Goal: Transaction & Acquisition: Purchase product/service

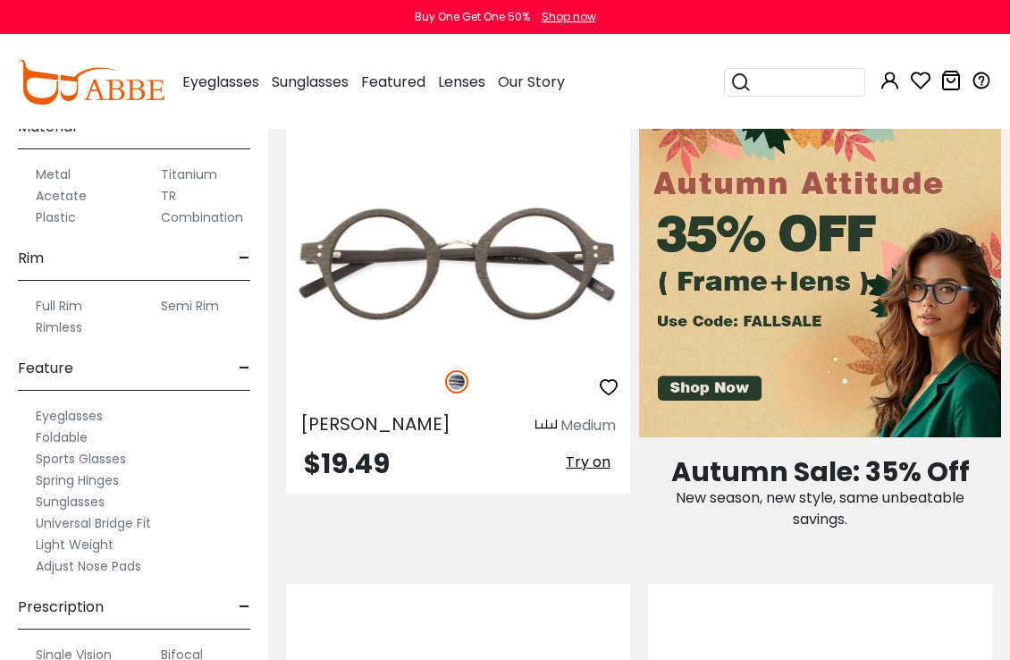
scroll to position [849, 0]
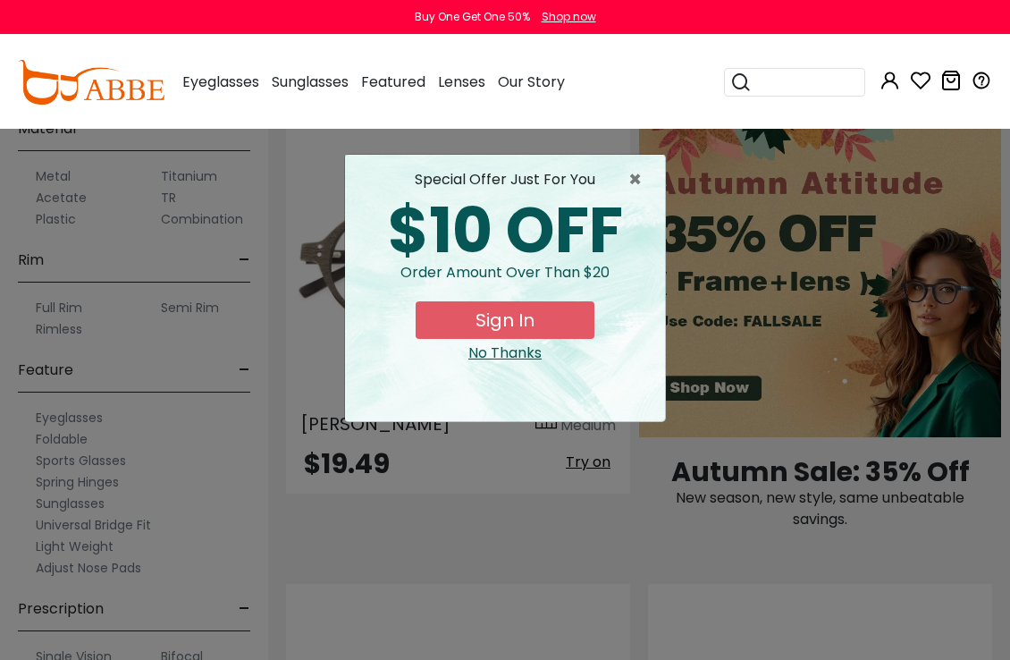
click at [507, 335] on button "Sign In" at bounding box center [505, 320] width 179 height 38
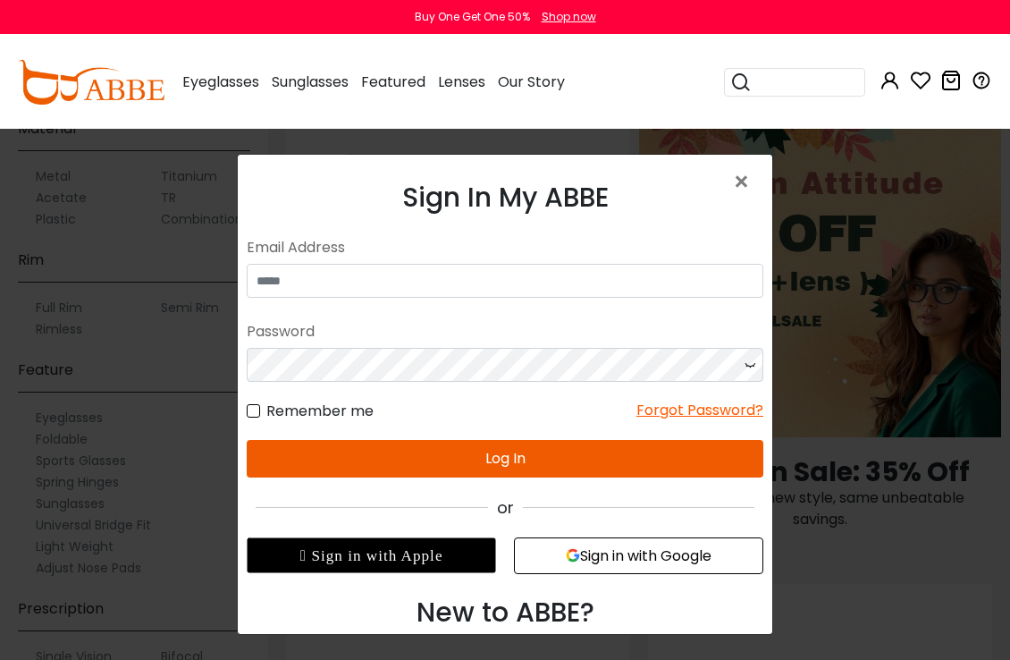
click at [761, 176] on div "Sign In My ABBE No match for email address and/or password. Please try again. E…" at bounding box center [505, 409] width 535 height 508
click at [746, 177] on span "×" at bounding box center [745, 182] width 26 height 38
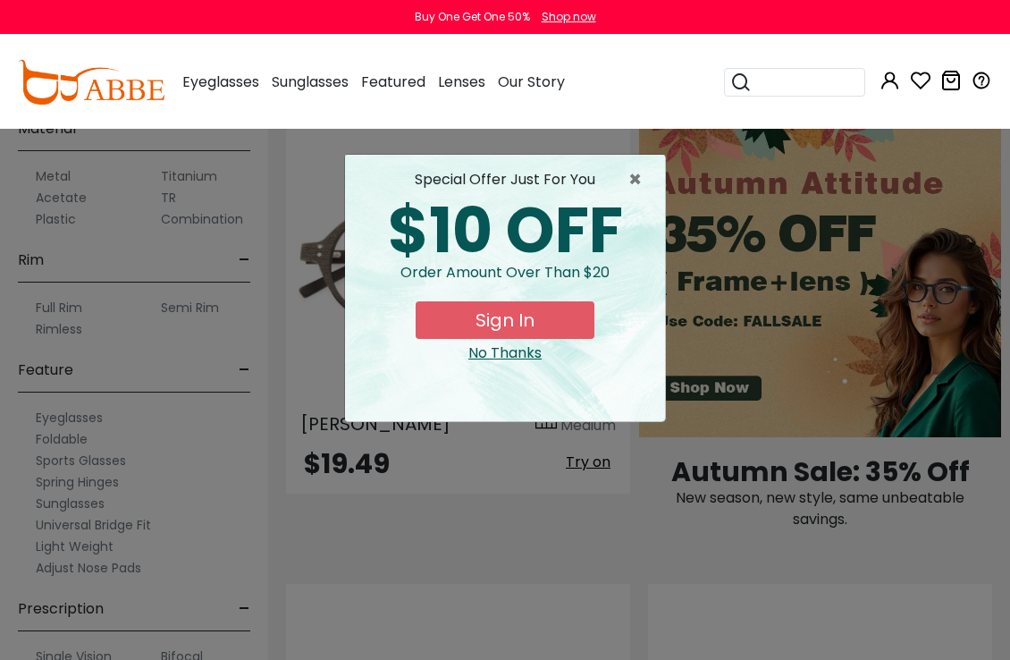
click at [516, 364] on div "special offer just for you $10 OFF Order amount over than $20 Sign In No Thanks" at bounding box center [505, 288] width 320 height 266
click at [502, 357] on div "No Thanks" at bounding box center [504, 352] width 291 height 21
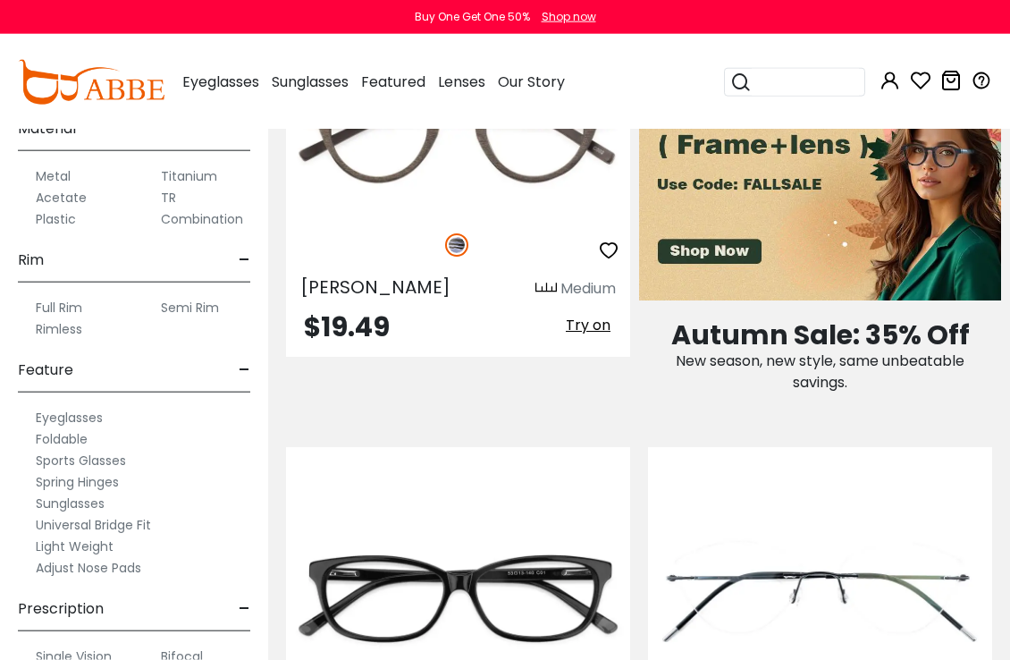
scroll to position [1278, 0]
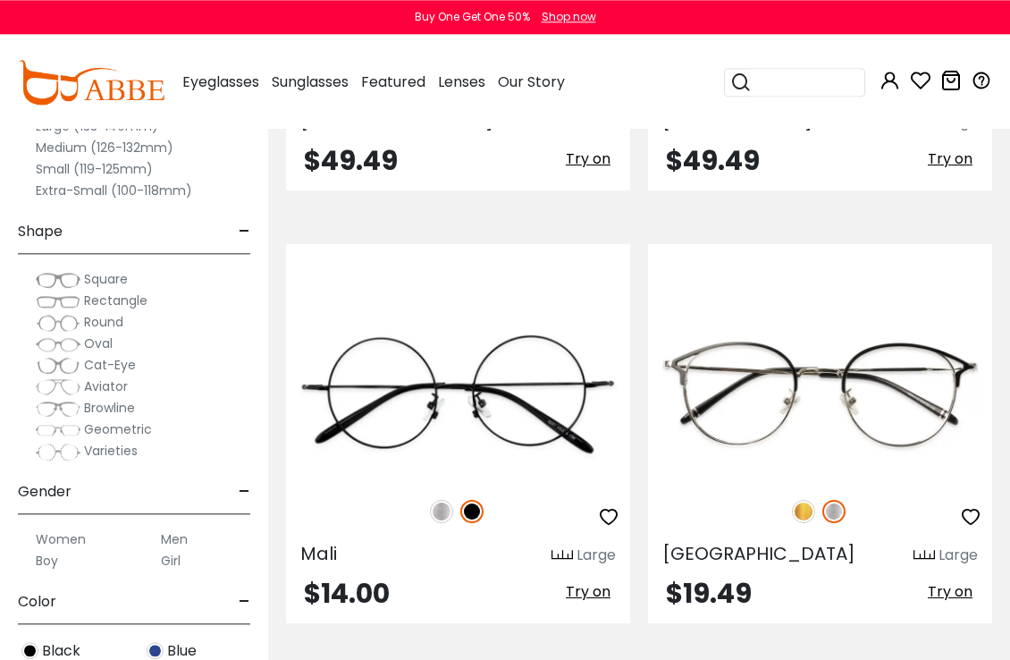
scroll to position [4068, 0]
click at [62, 541] on label "Women" at bounding box center [61, 538] width 50 height 21
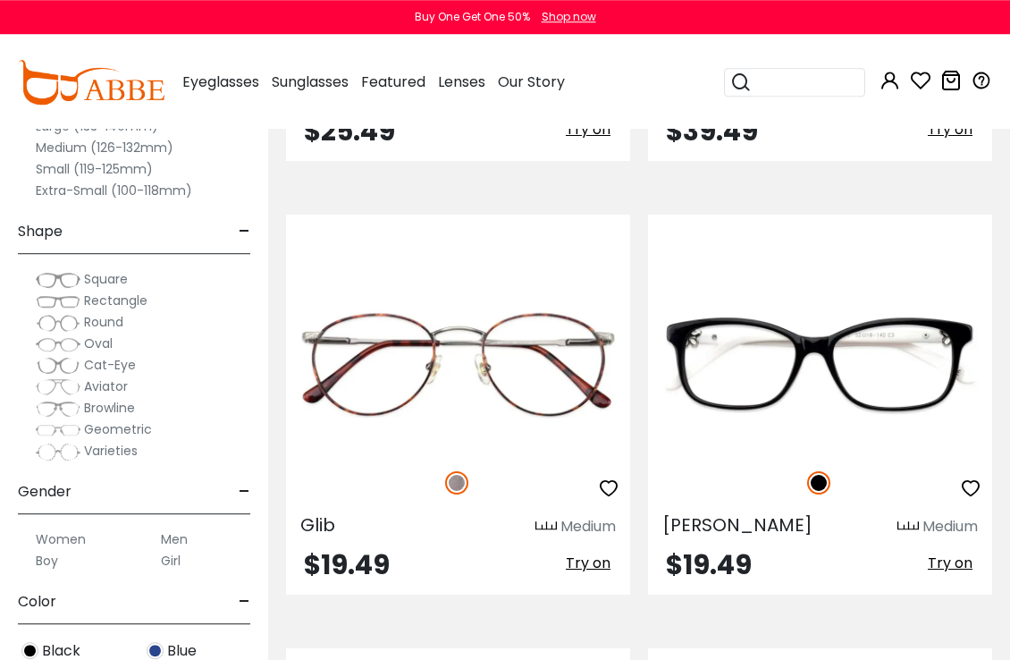
scroll to position [11462, 0]
click at [0, 0] on img at bounding box center [0, 0] width 0 height 0
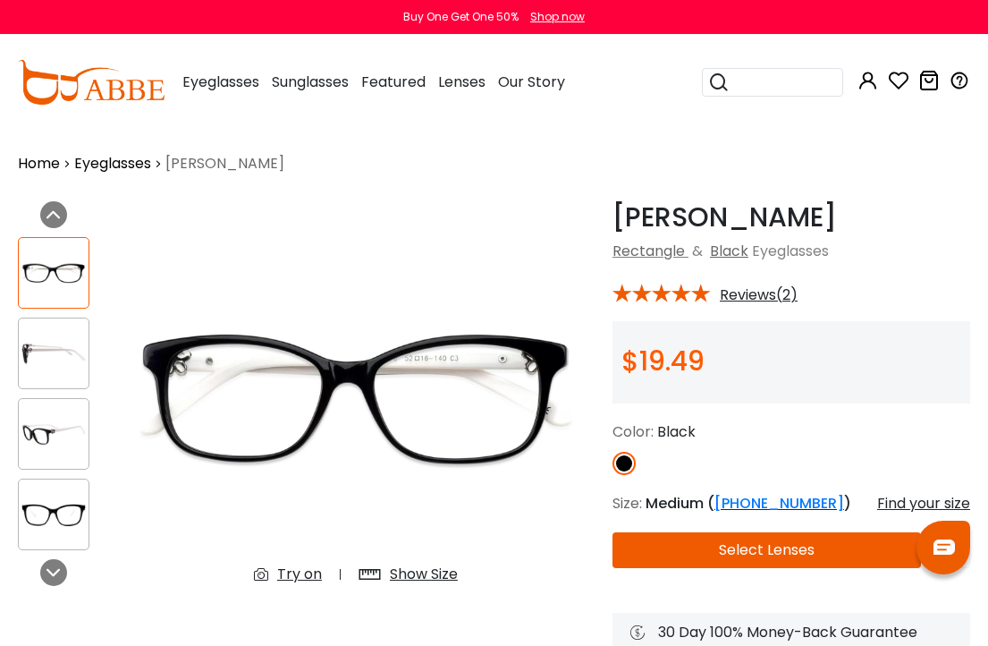
click at [778, 545] on button "Select Lenses" at bounding box center [766, 550] width 308 height 36
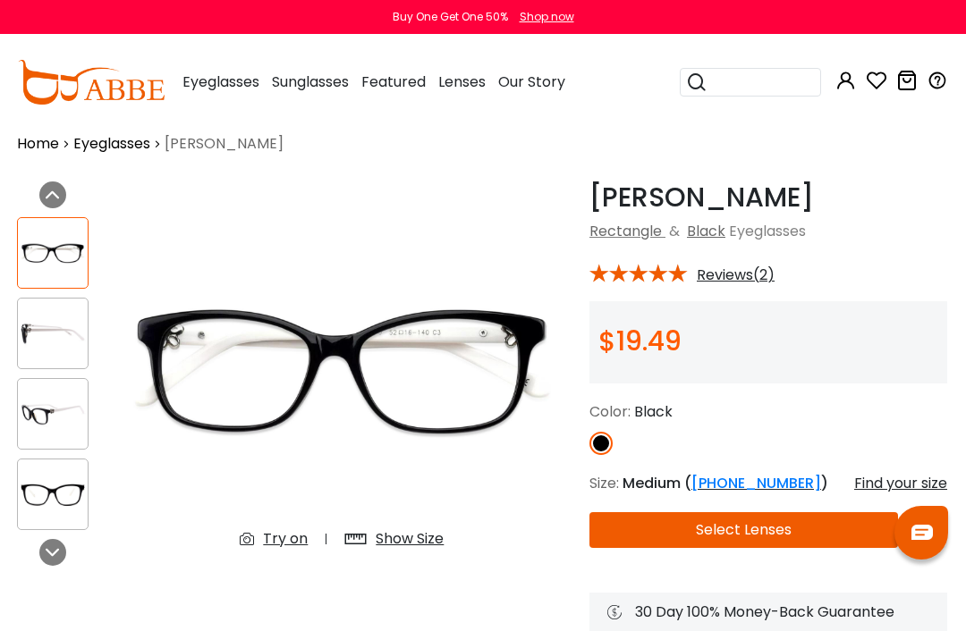
click at [776, 523] on button "Select Lenses" at bounding box center [743, 530] width 308 height 36
click at [758, 533] on button "Select Lenses" at bounding box center [743, 530] width 308 height 36
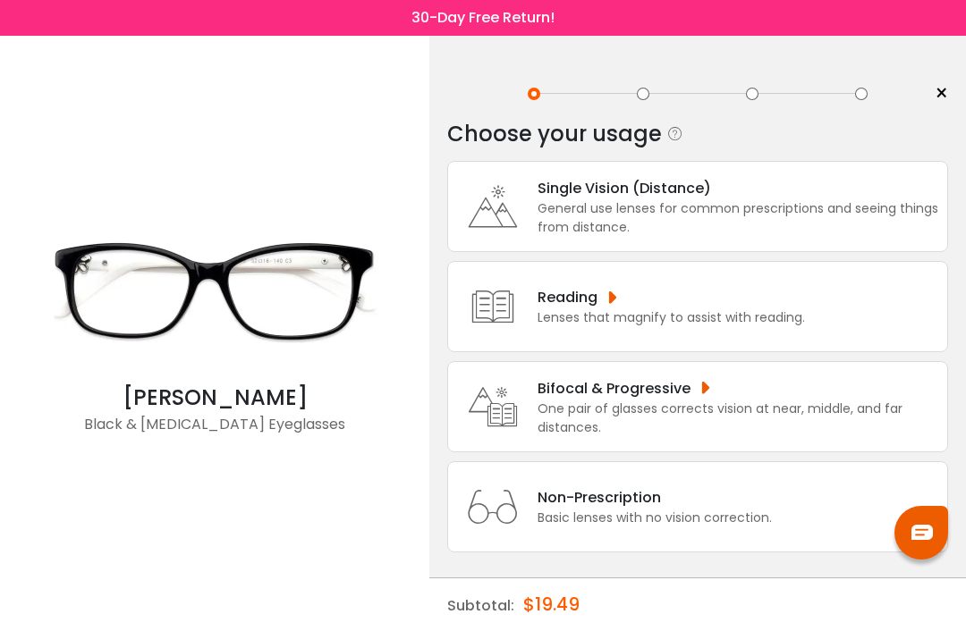
click at [611, 422] on div "One pair of glasses corrects vision at near, middle, and far distances." at bounding box center [737, 419] width 401 height 38
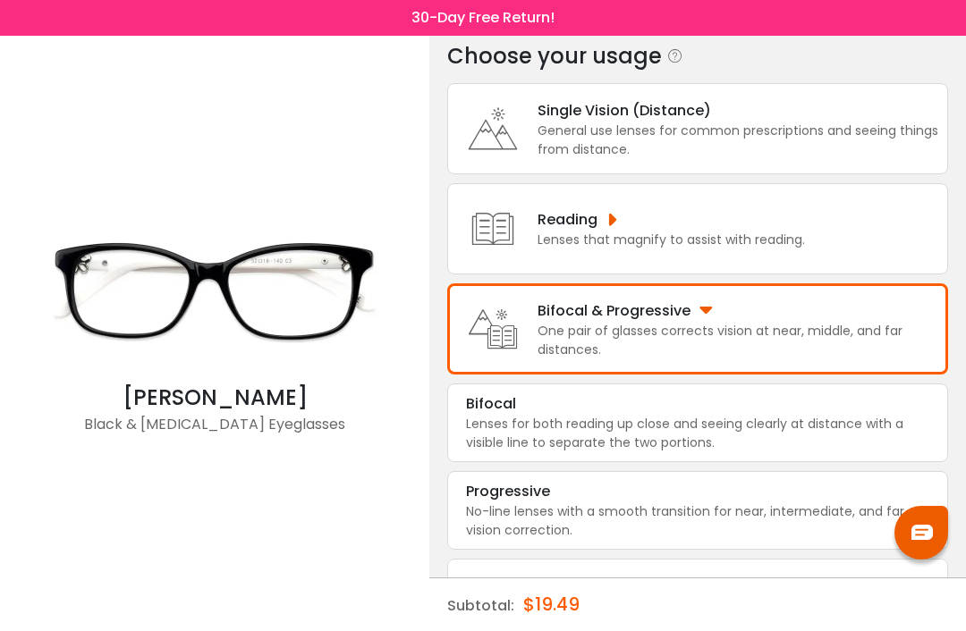
scroll to position [80, 0]
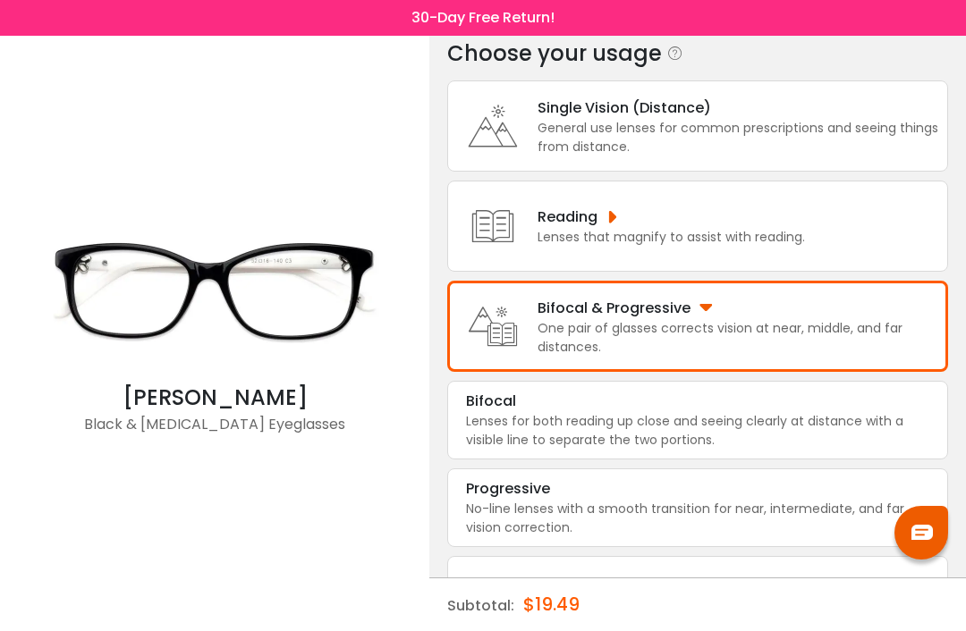
click at [536, 525] on div "No-line lenses with a smooth transition for near, intermediate, and far vision …" at bounding box center [697, 519] width 463 height 38
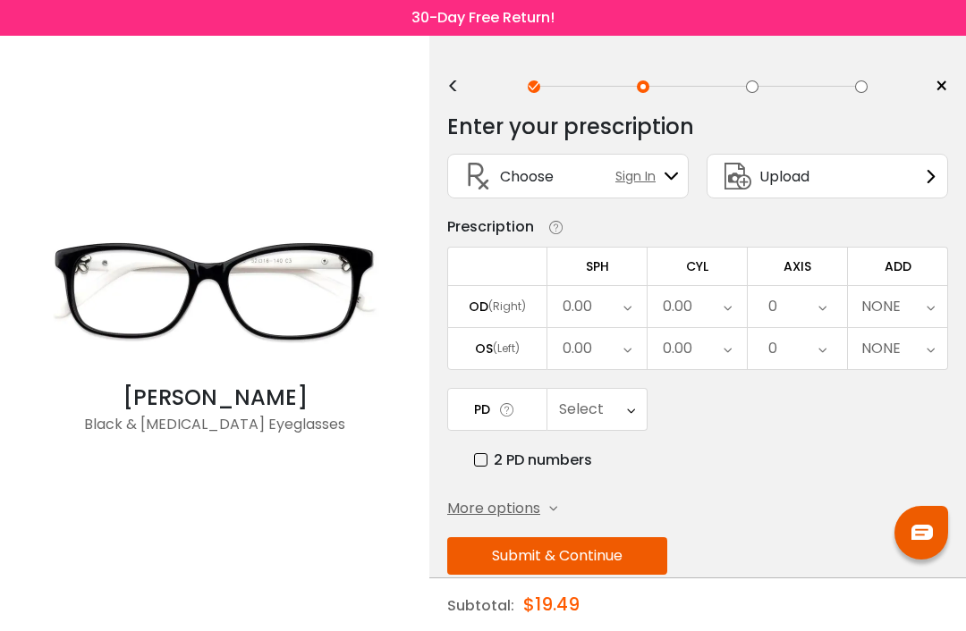
scroll to position [0, 0]
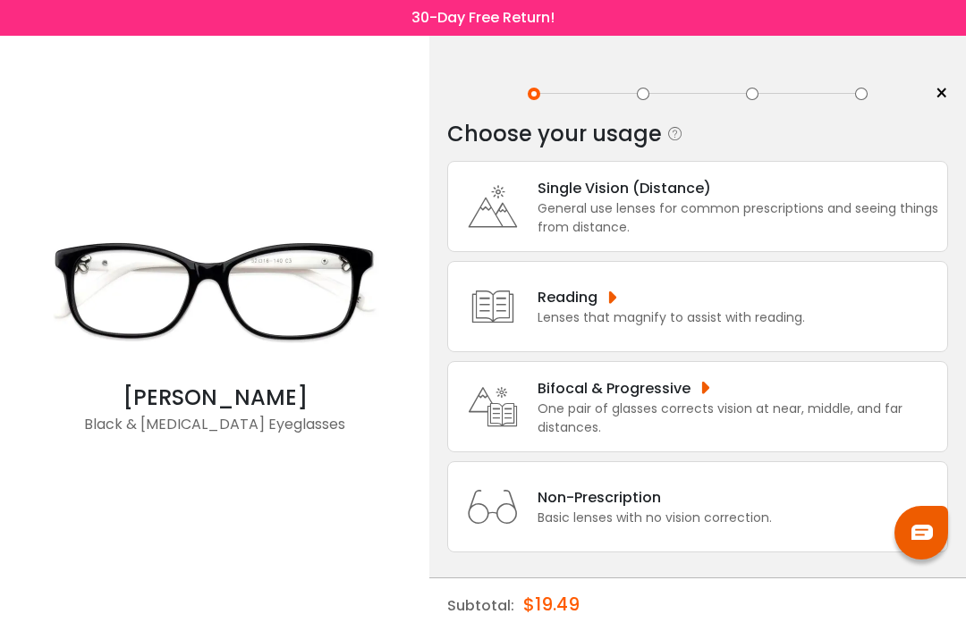
click at [626, 207] on div "General use lenses for common prescriptions and seeing things from distance." at bounding box center [737, 218] width 401 height 38
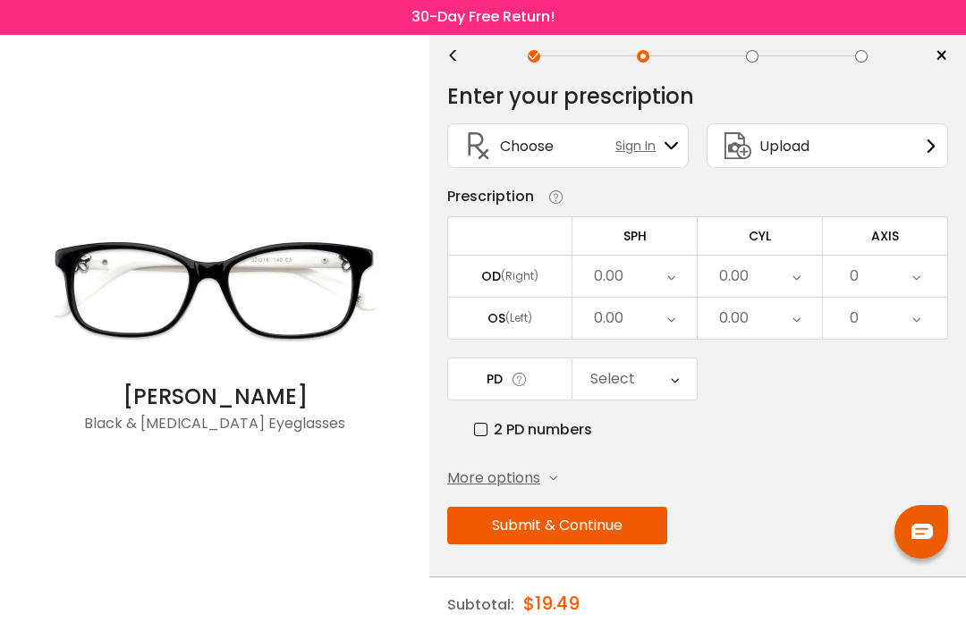
scroll to position [53, 0]
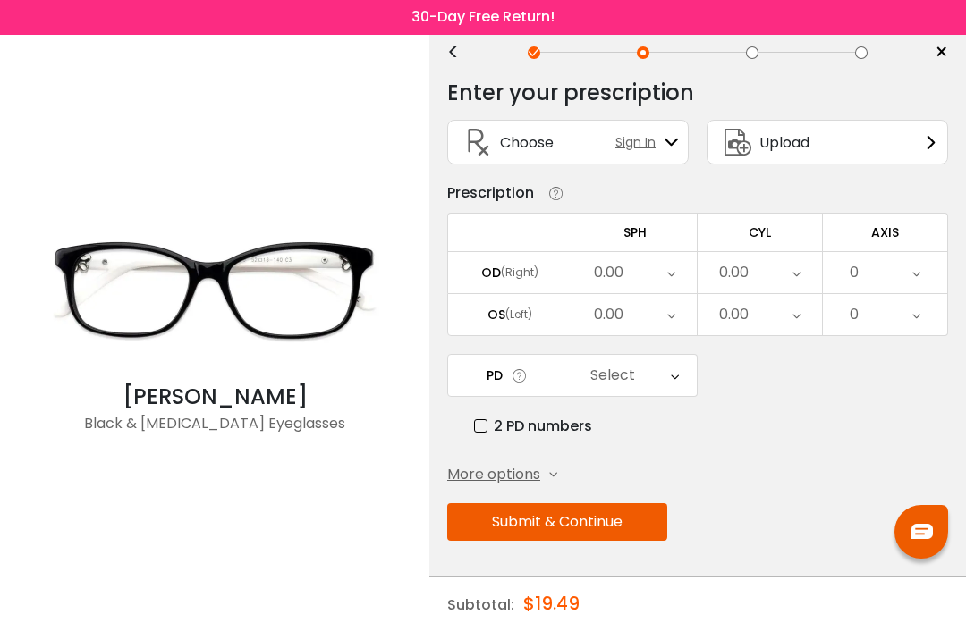
click at [519, 465] on span "More options" at bounding box center [493, 475] width 93 height 21
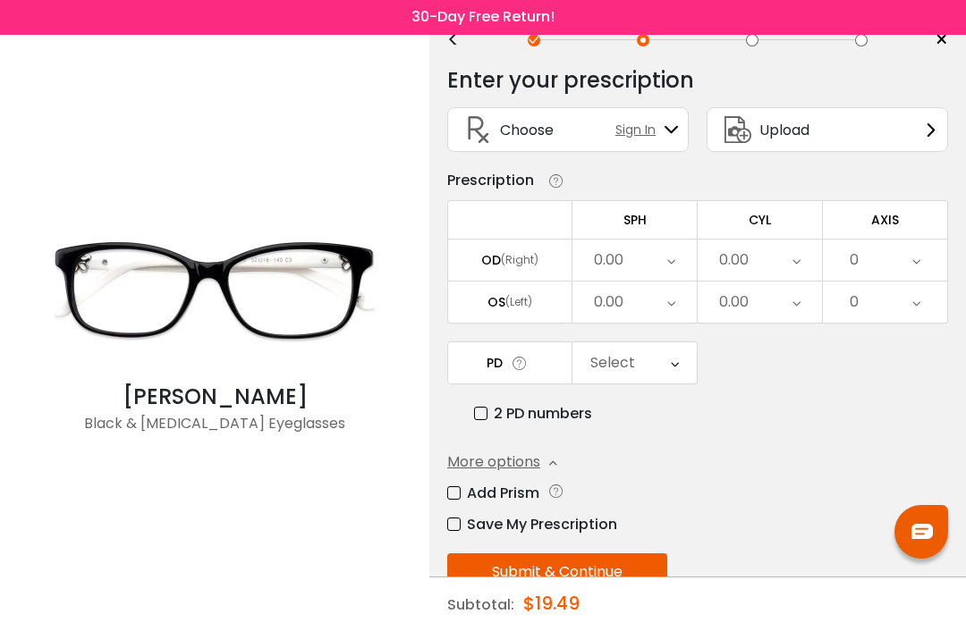
scroll to position [54, 0]
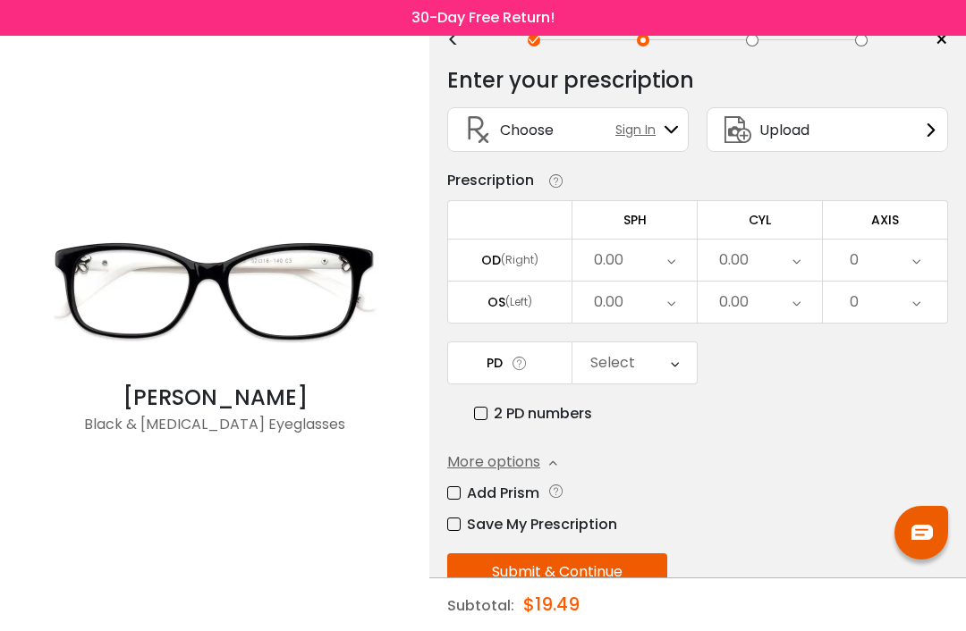
click at [460, 489] on label "Add Prism" at bounding box center [493, 493] width 92 height 22
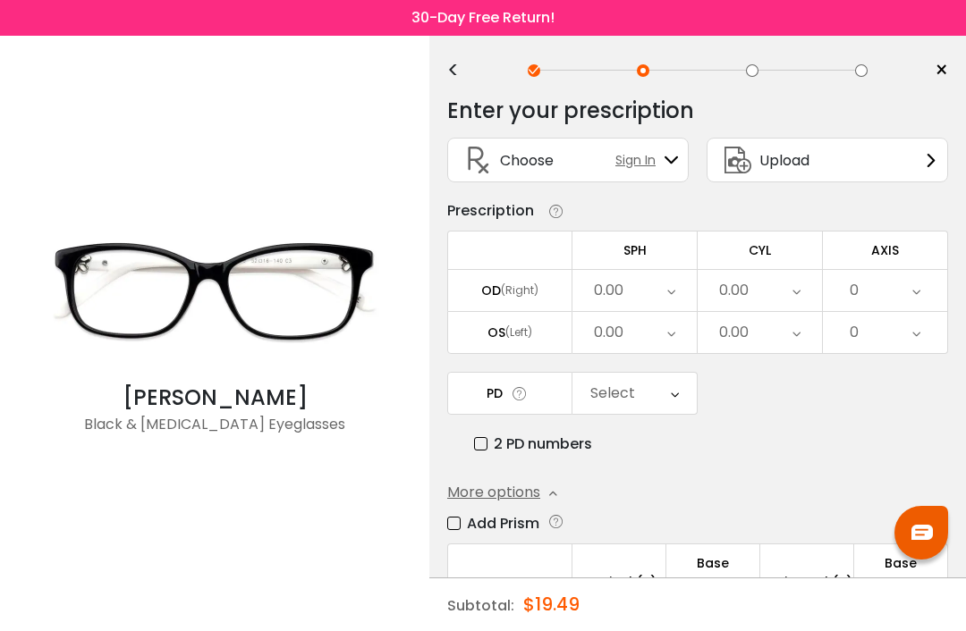
scroll to position [21, 0]
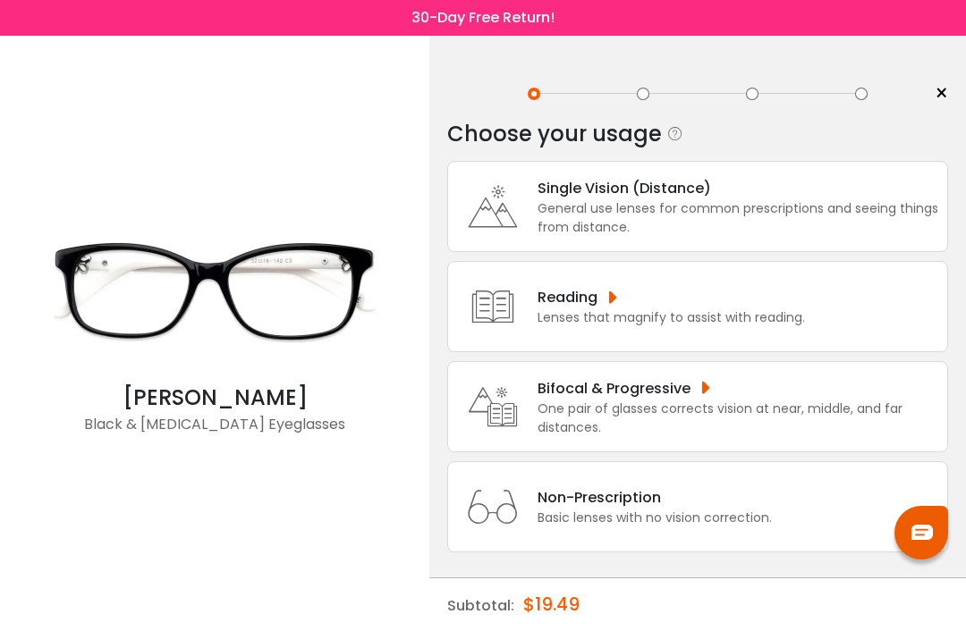
click at [607, 420] on div "One pair of glasses corrects vision at near, middle, and far distances." at bounding box center [737, 419] width 401 height 38
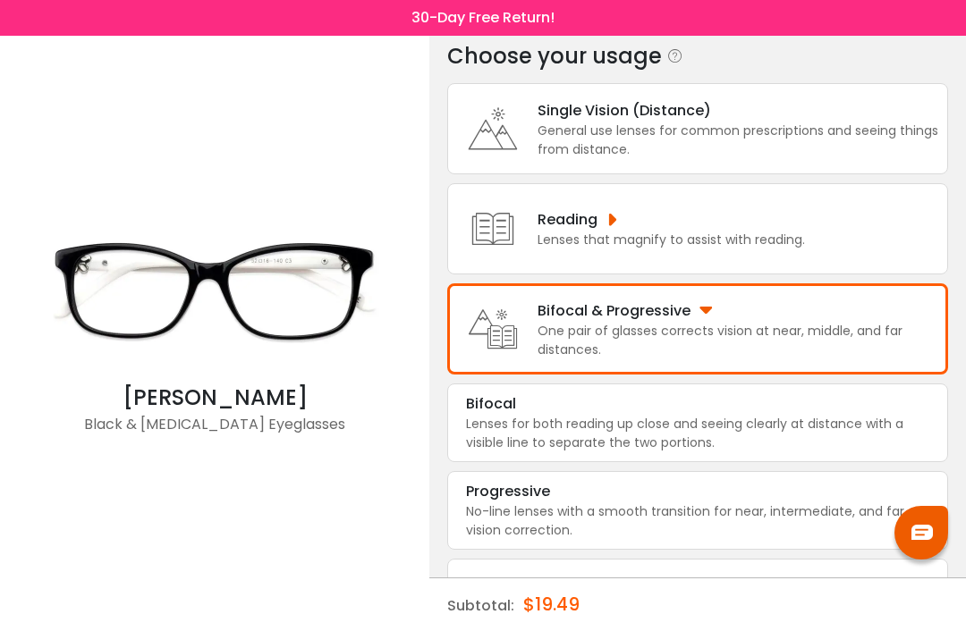
scroll to position [80, 0]
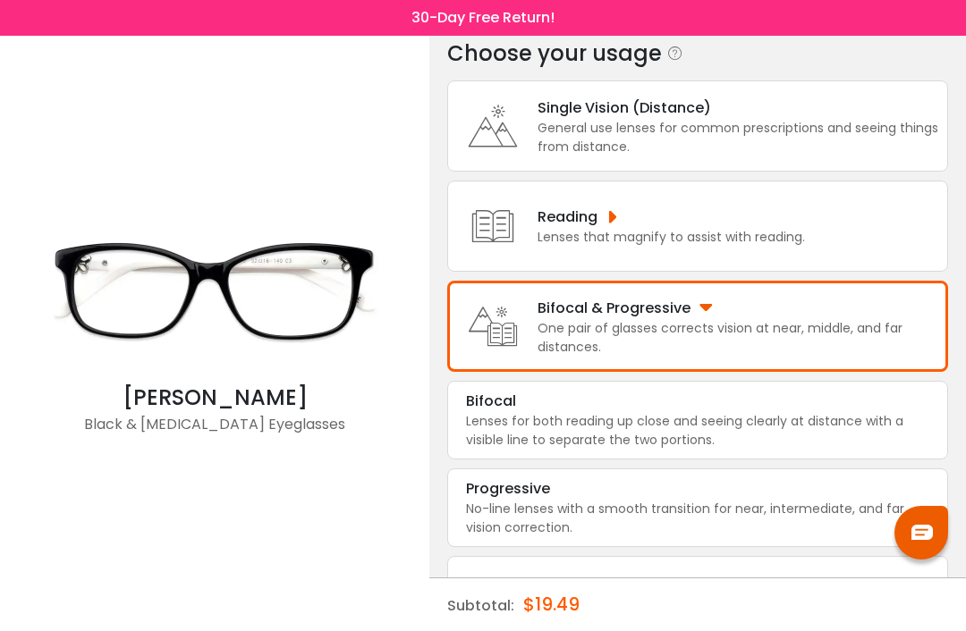
click at [540, 532] on div "No-line lenses with a smooth transition for near, intermediate, and far vision …" at bounding box center [697, 519] width 463 height 38
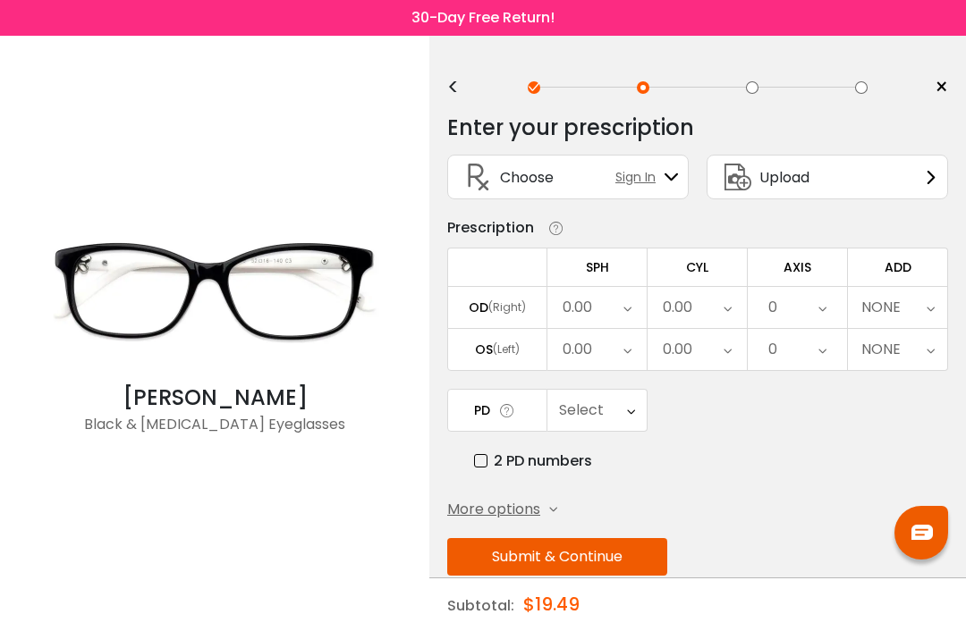
scroll to position [0, 0]
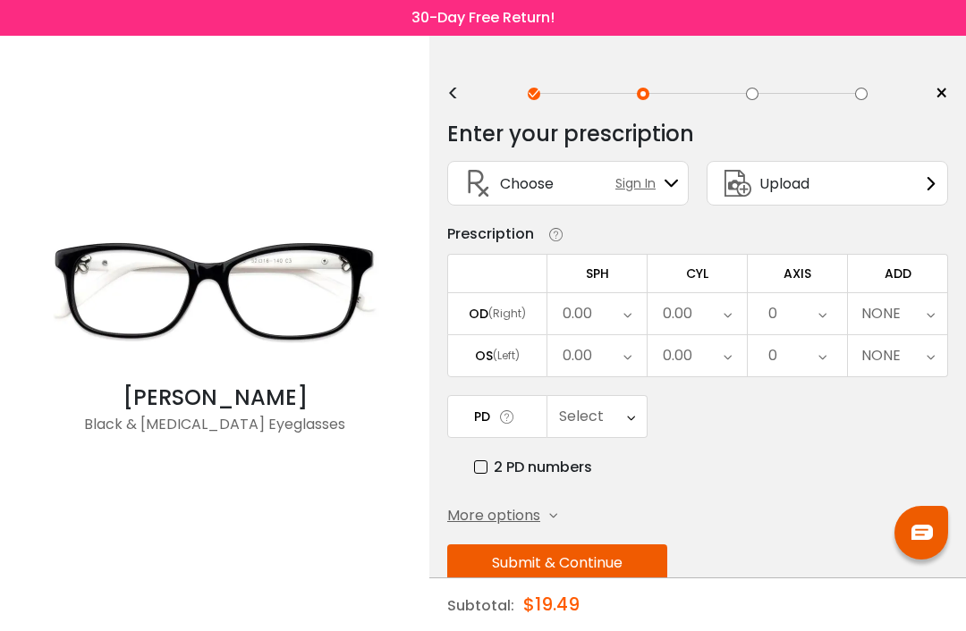
click at [503, 524] on span "More options" at bounding box center [493, 515] width 93 height 21
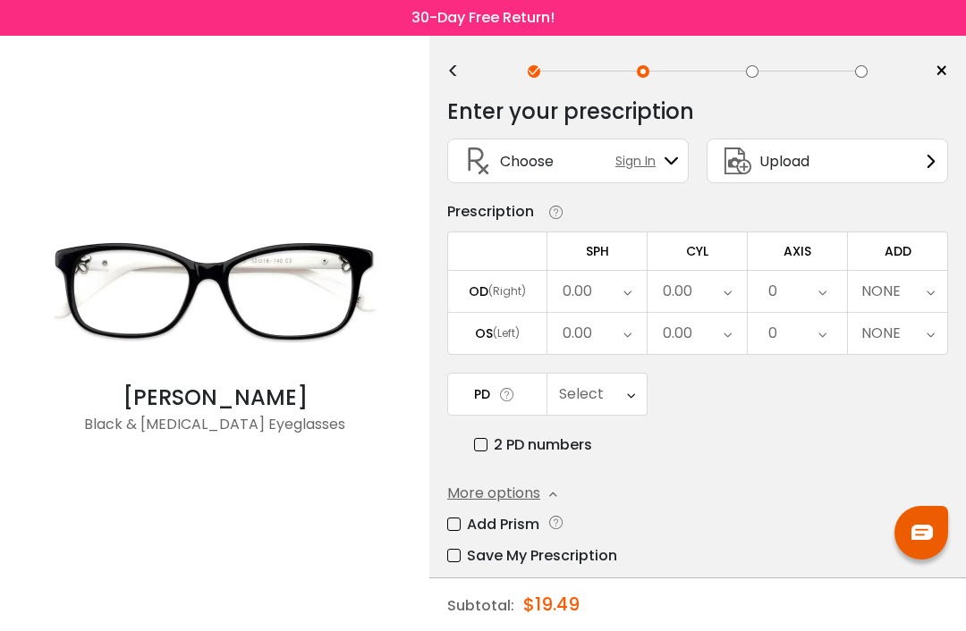
scroll to position [25, 0]
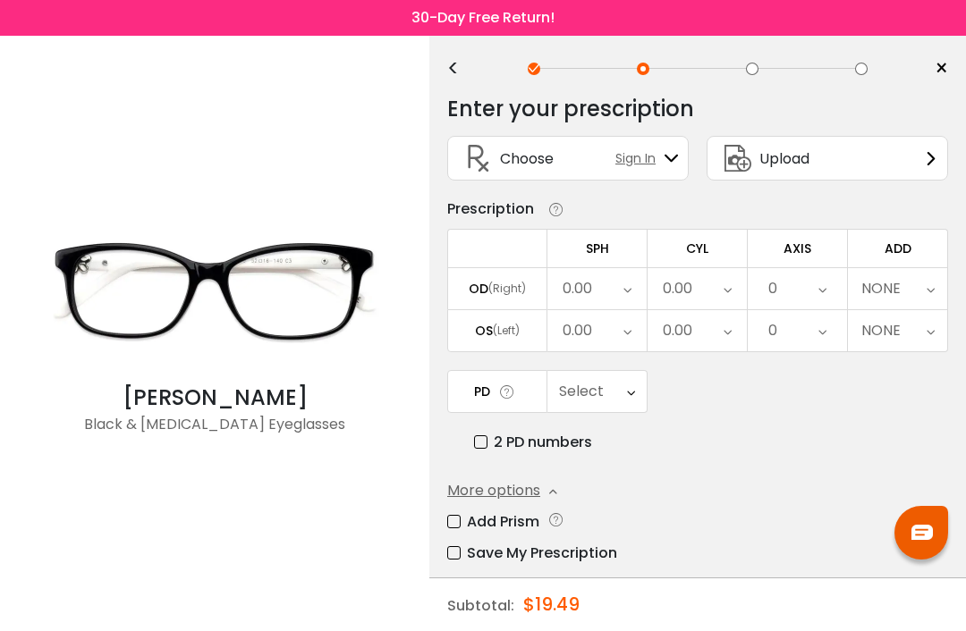
click at [463, 526] on label "Add Prism" at bounding box center [493, 522] width 92 height 22
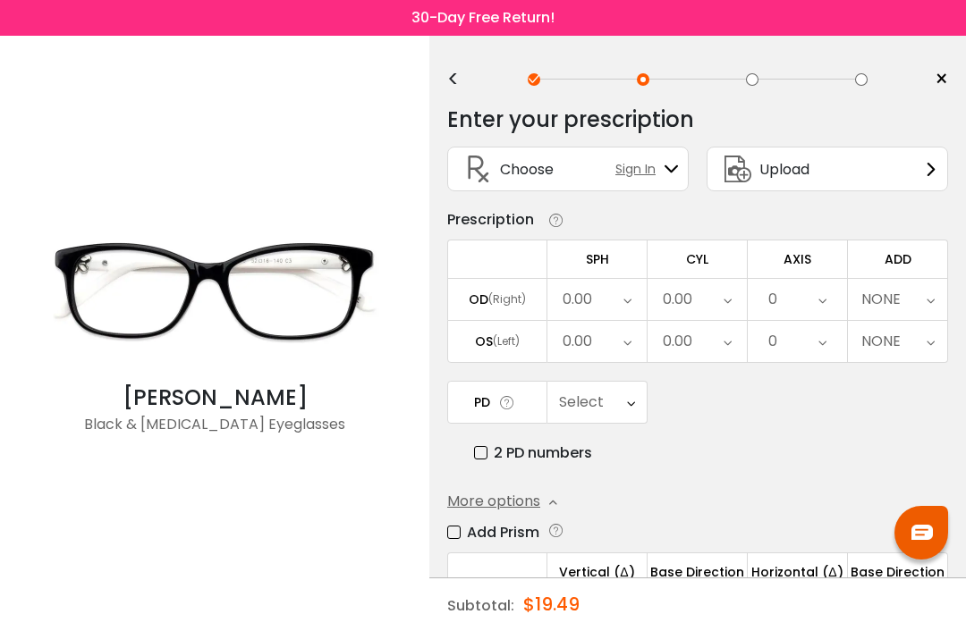
scroll to position [185, 0]
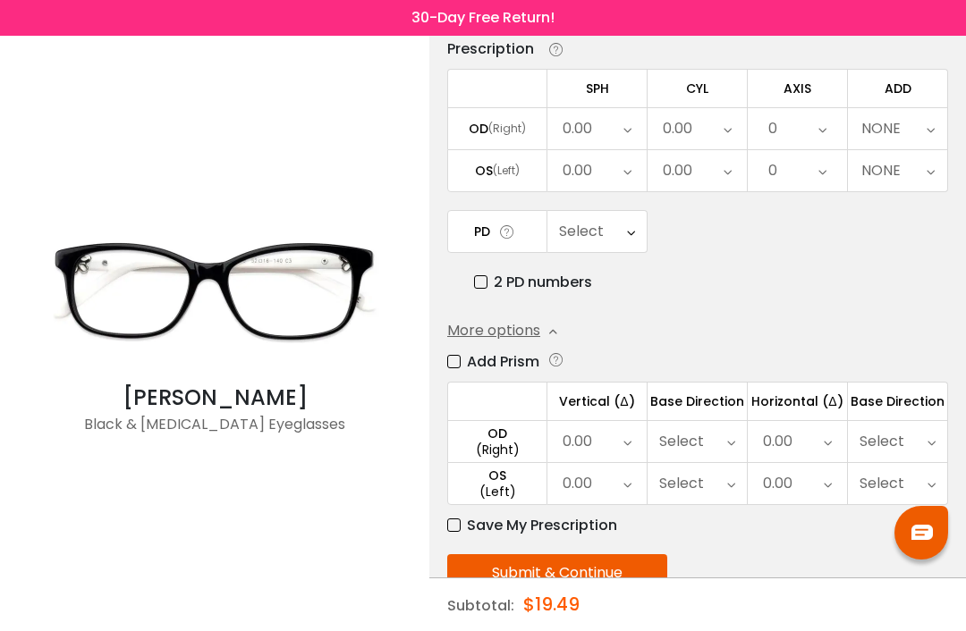
click at [628, 437] on icon at bounding box center [627, 441] width 8 height 41
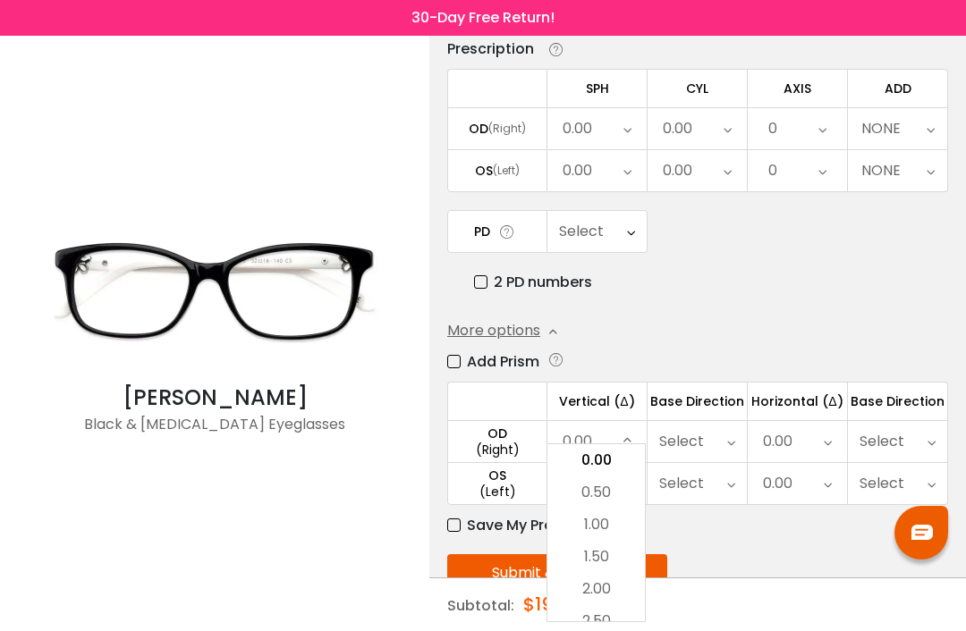
click at [604, 541] on li "1.00" at bounding box center [595, 525] width 97 height 32
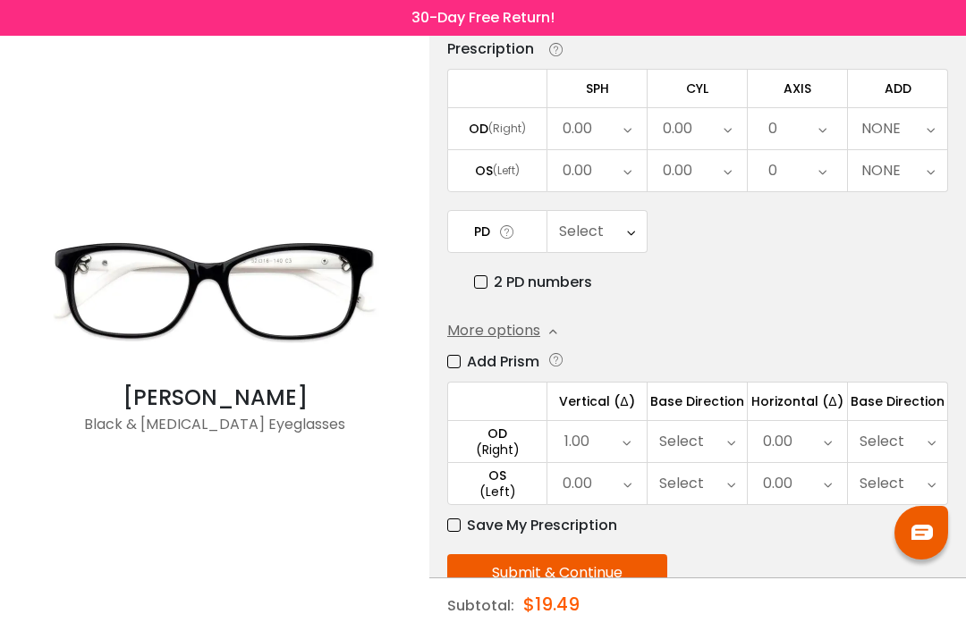
click at [633, 490] on div "0.00" at bounding box center [596, 483] width 99 height 41
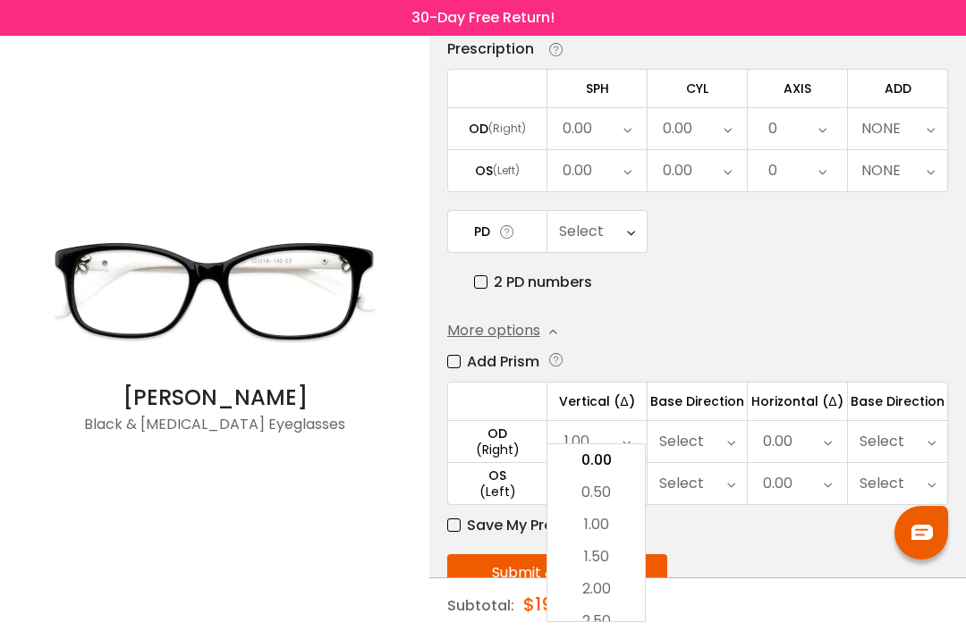
click at [602, 541] on li "1.00" at bounding box center [595, 525] width 97 height 32
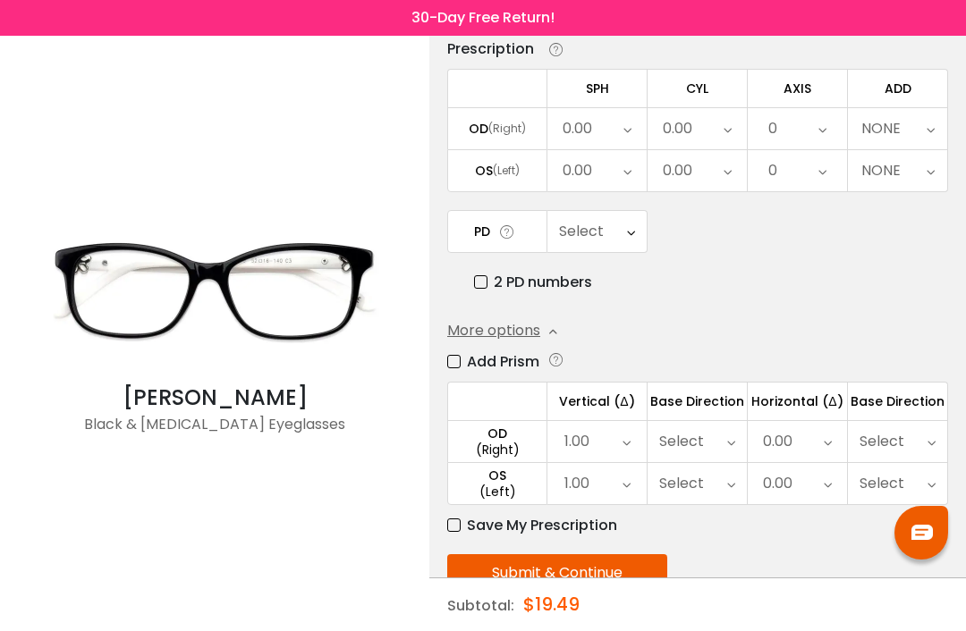
click at [734, 439] on icon at bounding box center [731, 441] width 8 height 41
click at [730, 441] on icon at bounding box center [731, 441] width 8 height 41
click at [629, 449] on icon at bounding box center [626, 441] width 8 height 41
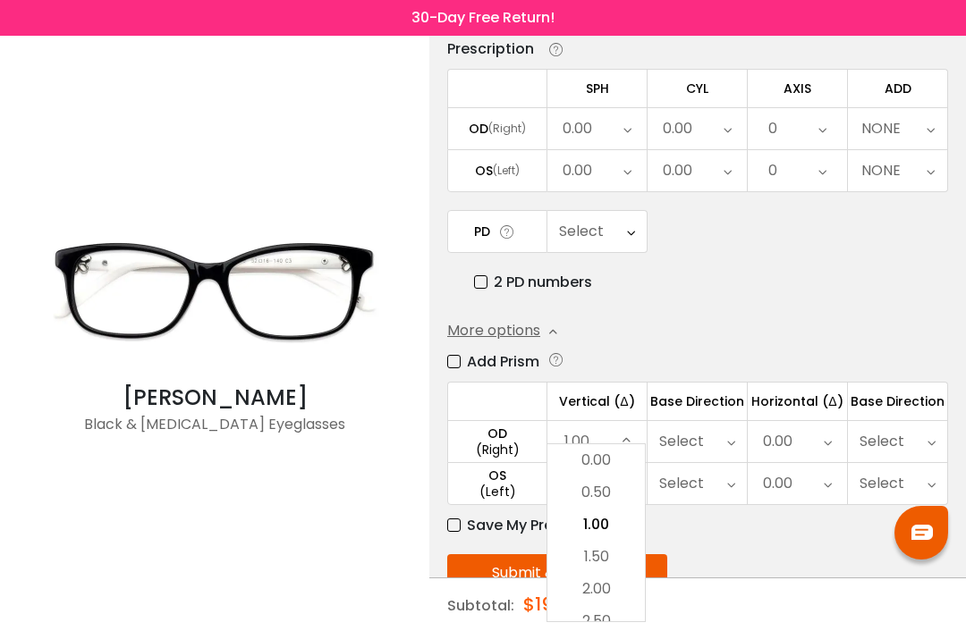
click at [605, 477] on li "0.00" at bounding box center [595, 460] width 97 height 32
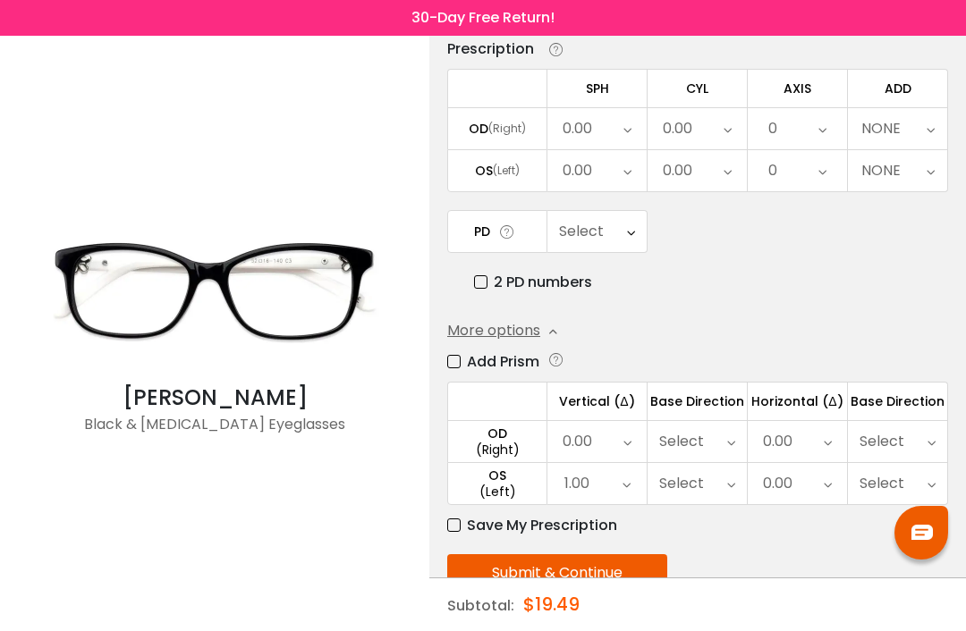
click at [636, 493] on div "1.00" at bounding box center [596, 483] width 99 height 41
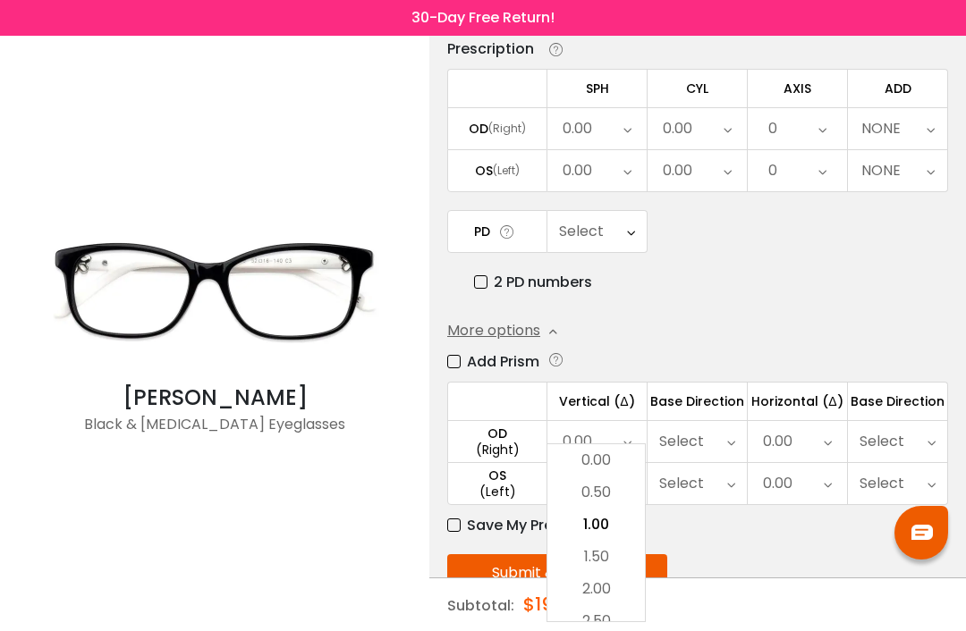
click at [612, 477] on li "0.00" at bounding box center [595, 460] width 97 height 32
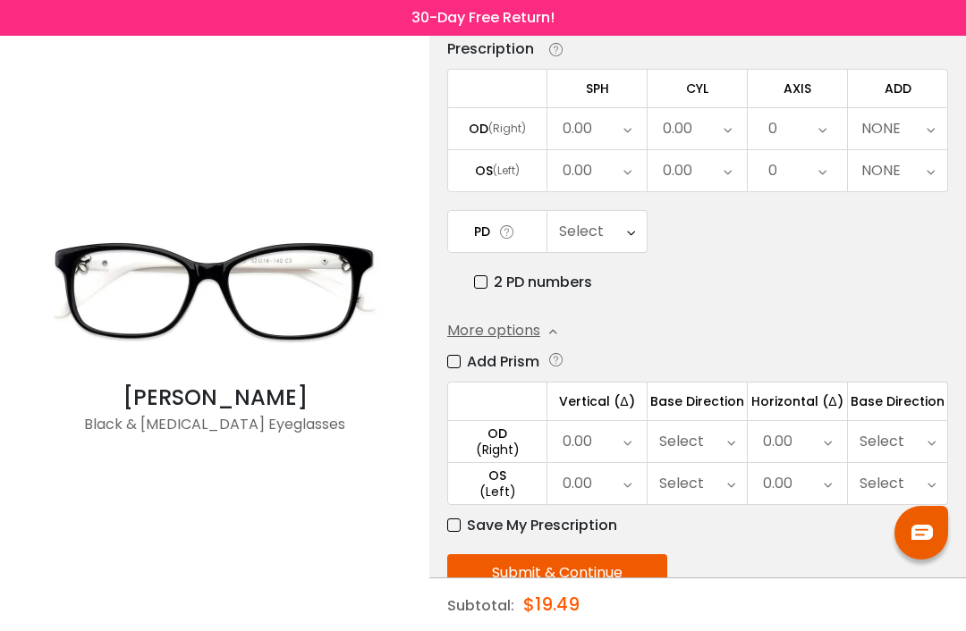
click at [824, 448] on icon at bounding box center [827, 441] width 8 height 41
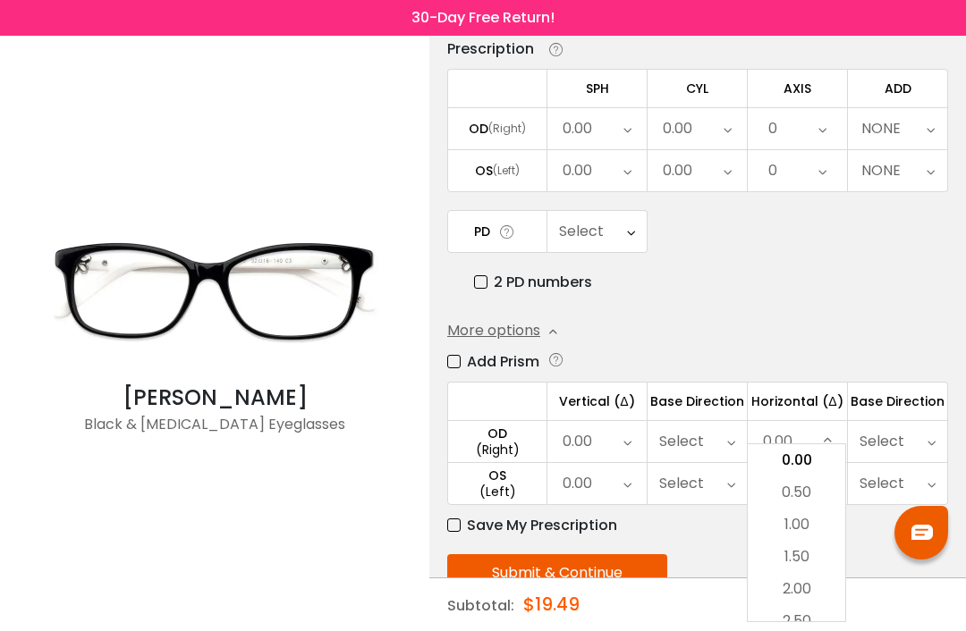
click at [799, 541] on li "1.00" at bounding box center [795, 525] width 97 height 32
click at [831, 486] on icon at bounding box center [827, 483] width 8 height 41
click at [804, 541] on li "1.00" at bounding box center [795, 525] width 97 height 32
click at [934, 444] on icon at bounding box center [931, 441] width 8 height 41
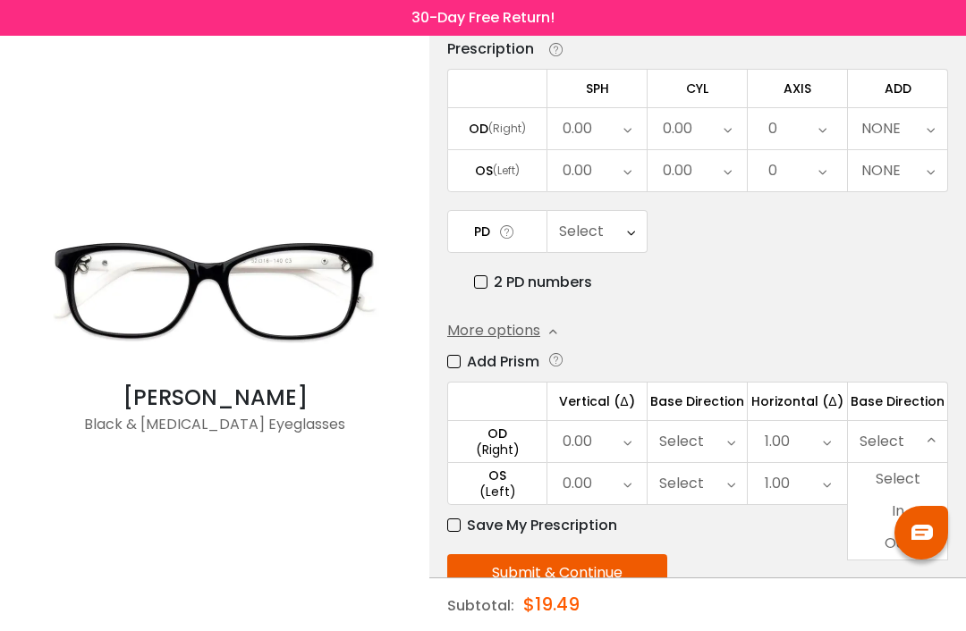
click at [896, 542] on li "Out" at bounding box center [897, 544] width 99 height 32
click at [924, 483] on div "Select" at bounding box center [897, 483] width 99 height 41
click at [883, 583] on li "Out" at bounding box center [897, 586] width 99 height 32
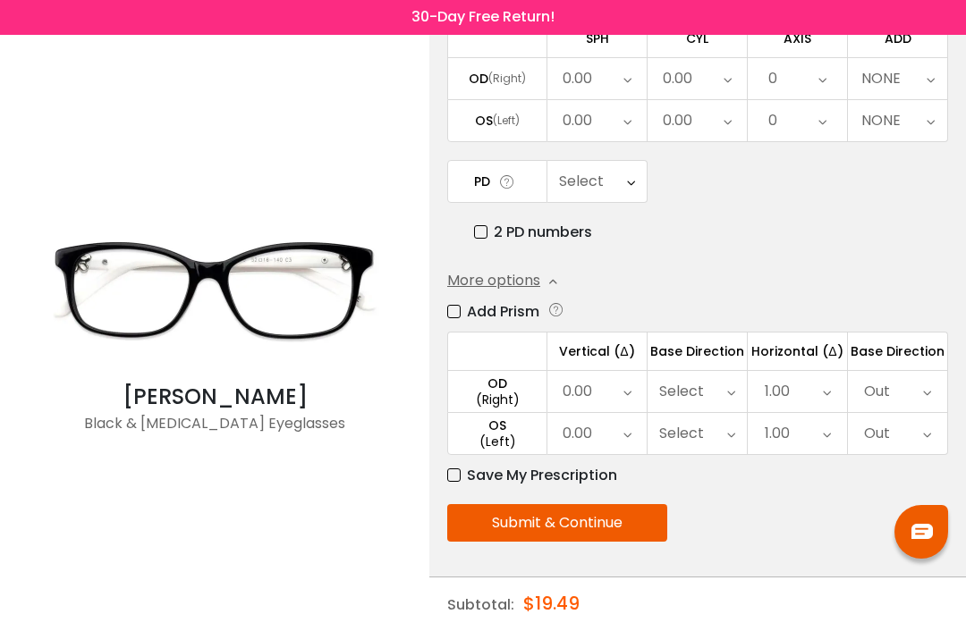
scroll to position [238, 0]
